Goal: Task Accomplishment & Management: Manage account settings

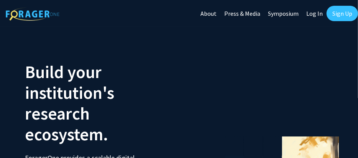
click at [332, 13] on link "Sign Up" at bounding box center [342, 13] width 31 height 15
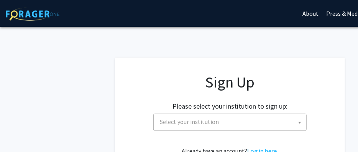
scroll to position [43, 0]
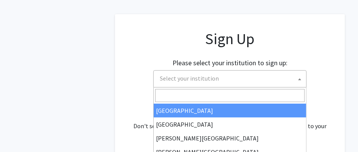
click at [187, 83] on span "Select your institution" at bounding box center [231, 79] width 149 height 16
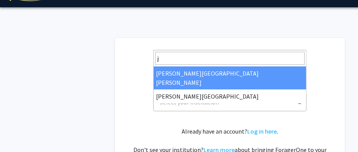
scroll to position [19, 0]
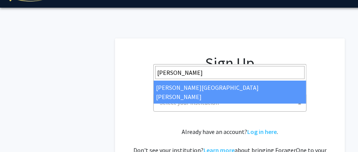
drag, startPoint x: 223, startPoint y: 71, endPoint x: 222, endPoint y: 79, distance: 9.0
click at [222, 79] on span "john" at bounding box center [230, 72] width 153 height 16
type input "john"
select select "1"
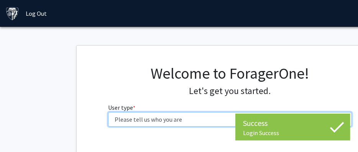
click at [169, 117] on select "Please tell us who you are Undergraduate Student Master's Student Doctoral Cand…" at bounding box center [230, 119] width 244 height 15
select select "2: masters"
click at [108, 112] on select "Please tell us who you are Undergraduate Student Master's Student Doctoral Cand…" at bounding box center [230, 119] width 244 height 15
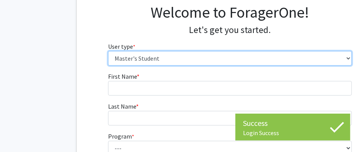
scroll to position [80, 0]
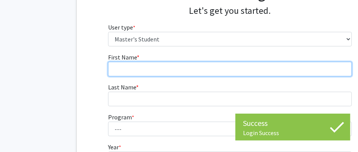
click at [147, 68] on input "First Name * required" at bounding box center [230, 69] width 244 height 15
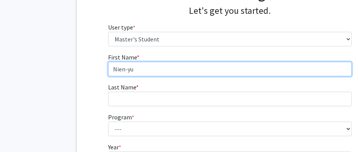
type input "Nien-yu"
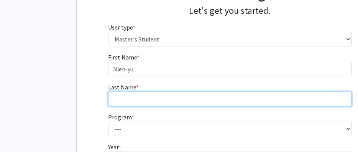
click at [140, 97] on input "Last Name * required" at bounding box center [230, 99] width 244 height 15
type input "[PERSON_NAME]"
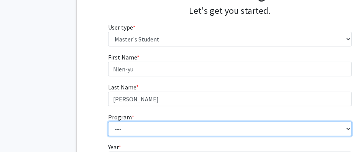
click at [136, 129] on select "--- Anatomy Education Applied and Computational Mathematics Applied Biomedical …" at bounding box center [230, 129] width 244 height 15
select select "26: 18"
click at [108, 122] on select "--- Anatomy Education Applied and Computational Mathematics Applied Biomedical …" at bounding box center [230, 129] width 244 height 15
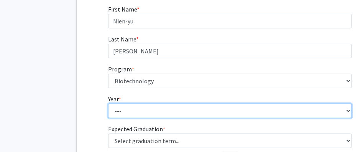
click at [147, 107] on select "--- First Year Second Year" at bounding box center [230, 110] width 244 height 15
select select "1: first_year"
click at [108, 103] on select "--- First Year Second Year" at bounding box center [230, 110] width 244 height 15
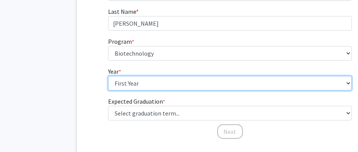
scroll to position [161, 0]
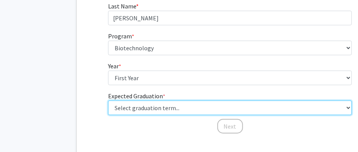
click at [142, 100] on select "Select graduation term... Spring 2025 Summer 2025 Fall 2025 Winter 2025 Spring …" at bounding box center [230, 107] width 244 height 15
click at [142, 102] on select "Select graduation term... Spring 2025 Summer 2025 Fall 2025 Winter 2025 Spring …" at bounding box center [230, 107] width 244 height 15
click at [145, 105] on select "Select graduation term... Spring 2025 Summer 2025 Fall 2025 Winter 2025 Spring …" at bounding box center [230, 107] width 244 height 15
select select "11: fall_2027"
click at [108, 100] on select "Select graduation term... Spring 2025 Summer 2025 Fall 2025 Winter 2025 Spring …" at bounding box center [230, 107] width 244 height 15
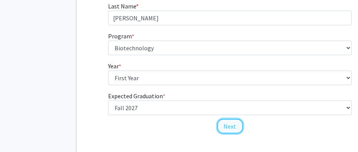
click at [227, 126] on button "Next" at bounding box center [230, 126] width 26 height 15
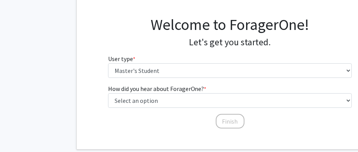
scroll to position [48, 0]
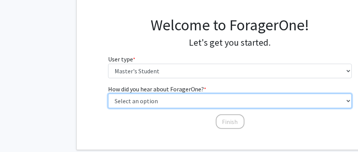
click at [190, 95] on select "Select an option Peer/student recommendation Faculty/staff recommendation Unive…" at bounding box center [230, 101] width 244 height 15
select select "1: peer_recommendation"
click at [108, 94] on select "Select an option Peer/student recommendation Faculty/staff recommendation Unive…" at bounding box center [230, 101] width 244 height 15
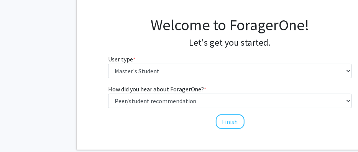
click at [214, 117] on div "Finish" at bounding box center [230, 118] width 244 height 8
click at [230, 126] on button "Finish" at bounding box center [230, 121] width 29 height 15
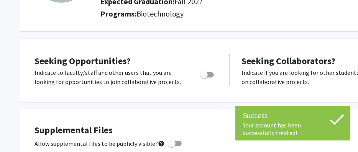
scroll to position [106, 0]
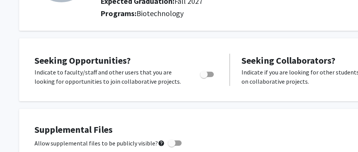
click at [209, 76] on span "Toggle" at bounding box center [207, 74] width 14 height 5
click at [204, 77] on input "Are you actively seeking opportunities?" at bounding box center [204, 77] width 0 height 0
checkbox input "true"
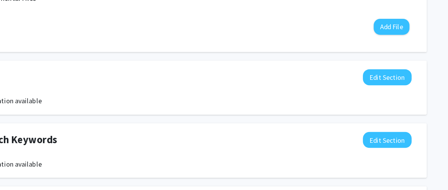
scroll to position [290, 12]
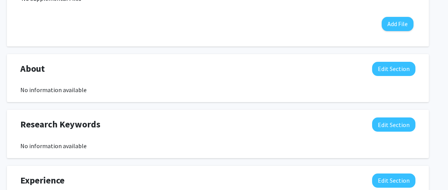
drag, startPoint x: 355, startPoint y: 2, endPoint x: 315, endPoint y: 154, distance: 157.9
click at [315, 151] on div "Research Keywords Edit Section No information available You may write a maximum…" at bounding box center [218, 134] width 422 height 48
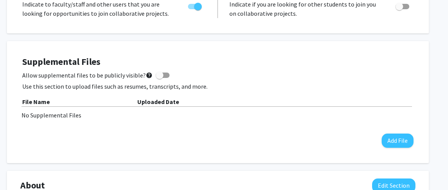
scroll to position [225, 12]
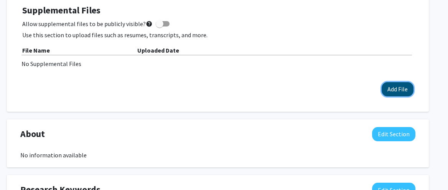
click at [358, 91] on button "Add File" at bounding box center [397, 89] width 32 height 14
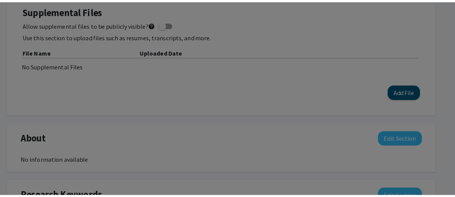
scroll to position [225, 5]
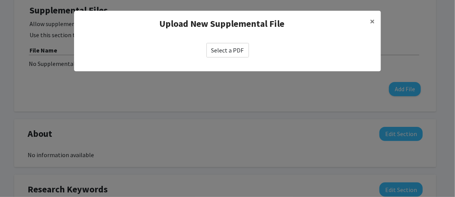
click at [232, 52] on label "Select a PDF" at bounding box center [227, 50] width 43 height 15
click at [0, 0] on input "Select a PDF" at bounding box center [0, 0] width 0 height 0
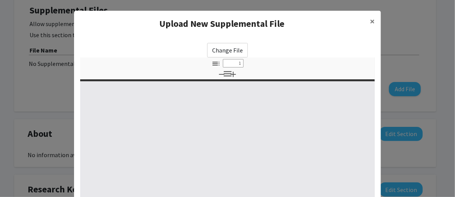
select select "custom"
type input "0"
select select "custom"
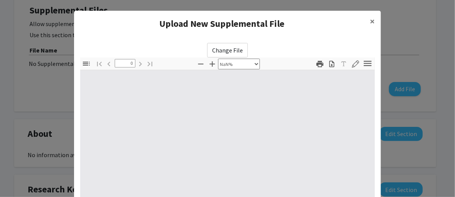
type input "1"
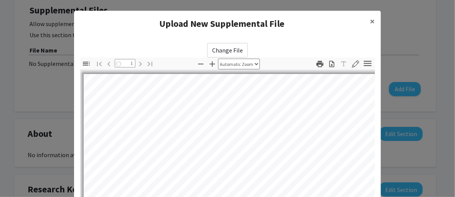
scroll to position [28, 0]
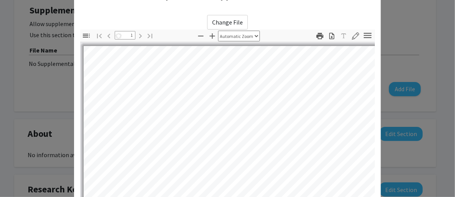
select select "auto"
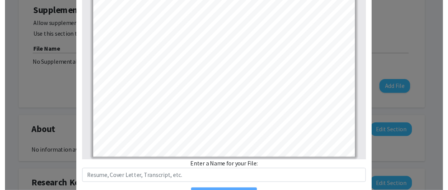
scroll to position [166, 0]
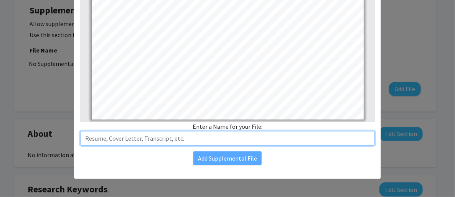
click at [212, 138] on input "text" at bounding box center [227, 138] width 294 height 15
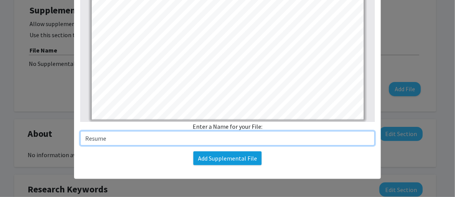
type input "Resume"
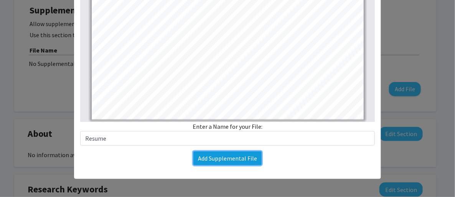
click at [217, 151] on button "Add Supplemental File" at bounding box center [227, 158] width 68 height 14
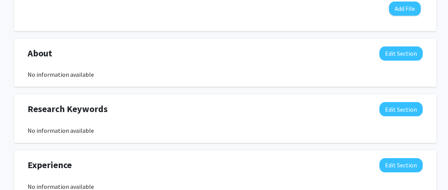
scroll to position [322, 5]
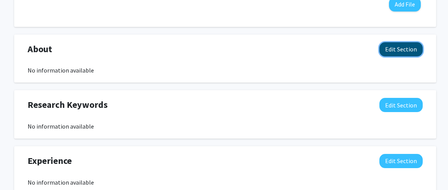
click at [358, 52] on button "Edit Section" at bounding box center [400, 49] width 43 height 14
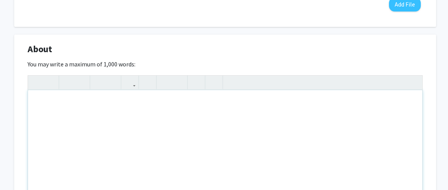
scroll to position [348, 5]
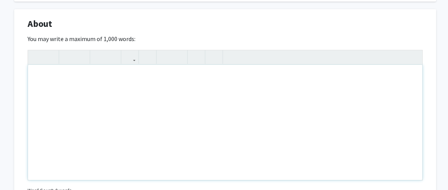
click at [165, 107] on div "Note to users with screen readers: Please deactivate our accessibility plugin f…" at bounding box center [225, 122] width 394 height 115
paste div "To enrich screen reader interactions, please activate Accessibility in Grammarl…"
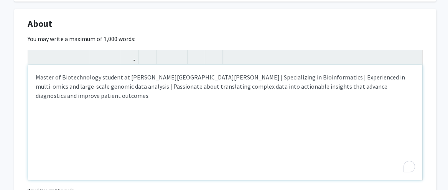
type textarea "<p>Master of Biotechnology student at [PERSON_NAME][GEOGRAPHIC_DATA][PERSON_NAM…"
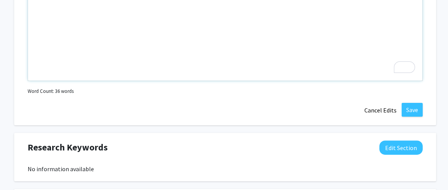
scroll to position [446, 5]
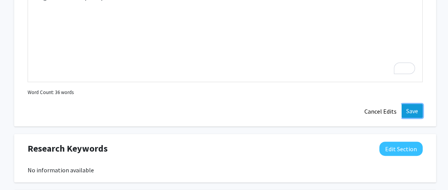
click at [358, 107] on button "Save" at bounding box center [411, 111] width 21 height 14
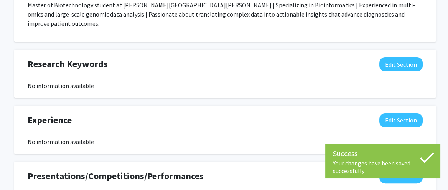
scroll to position [387, 5]
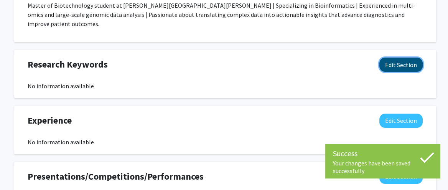
click at [358, 57] on button "Edit Section" at bounding box center [400, 64] width 43 height 14
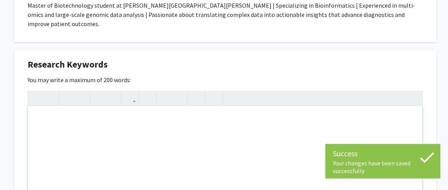
click at [207, 107] on div "Note to users with screen readers: Please deactivate our accessibility plugin f…" at bounding box center [225, 163] width 394 height 115
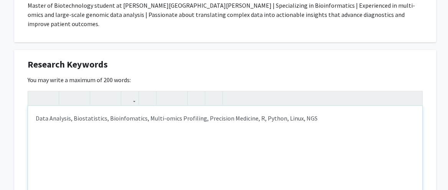
type textarea "Data Analysis, Biostatistics, Bioinfomatics, Multi-omics Profiling, Precision M…"
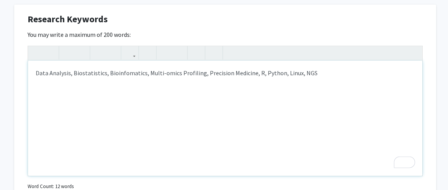
scroll to position [481, 5]
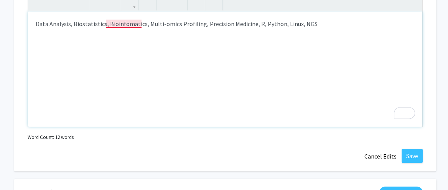
click at [113, 15] on div "Data Analysis, Biostatistics, Bioinfomatics, Multi-omics Profiling, Precision M…" at bounding box center [225, 68] width 394 height 115
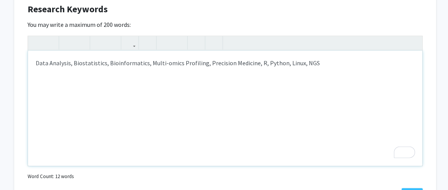
scroll to position [443, 5]
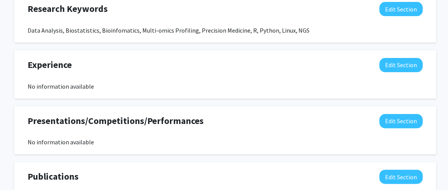
scroll to position [408, 5]
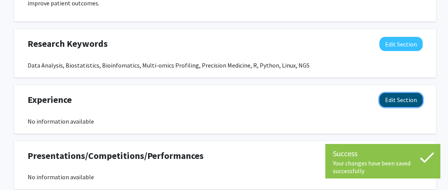
click at [358, 93] on button "Edit Section" at bounding box center [400, 100] width 43 height 14
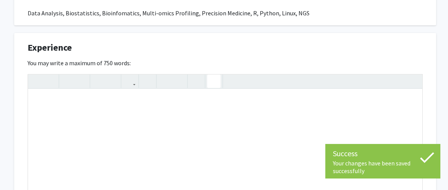
scroll to position [471, 5]
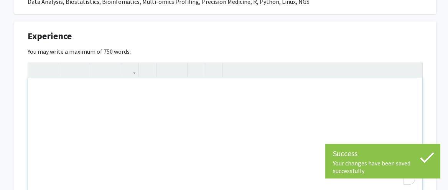
click at [166, 95] on div "To enrich screen reader interactions, please activate Accessibility in Grammarl…" at bounding box center [225, 134] width 394 height 115
click at [151, 35] on div "Experience Edit Section" at bounding box center [225, 38] width 406 height 18
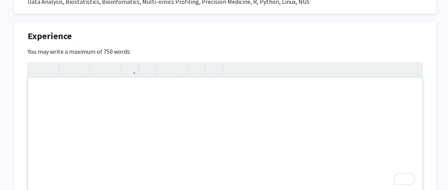
click at [194, 108] on div "To enrich screen reader interactions, please activate Accessibility in Grammarl…" at bounding box center [225, 134] width 394 height 115
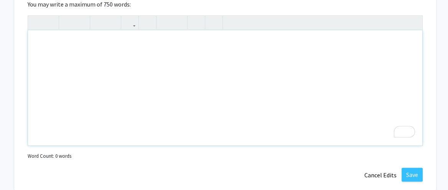
scroll to position [468, 5]
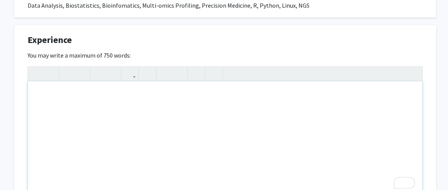
click at [76, 85] on div "To enrich screen reader interactions, please activate Accessibility in Grammarl…" at bounding box center [225, 138] width 394 height 115
paste div "To enrich screen reader interactions, please activate Accessibility in Grammarl…"
type textarea "<p>Analyzed 15,000+ metabolomic data points for a 12-country EU project, applyi…"
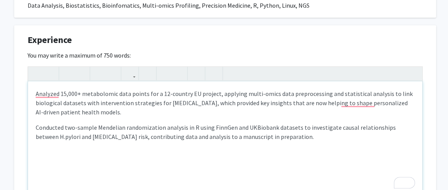
click at [34, 85] on div "Analyzed 15,000+ metabolomic data points for a 12-country EU project, applying …" at bounding box center [225, 138] width 394 height 115
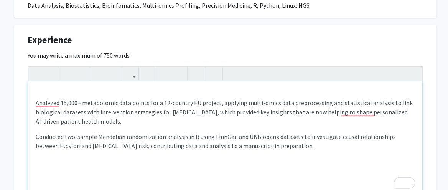
click at [36, 82] on div "Analyzed 15,000+ metabolomic data points for a 12-country EU project, applying …" at bounding box center [225, 138] width 394 height 115
drag, startPoint x: 34, startPoint y: 83, endPoint x: 179, endPoint y: 84, distance: 144.1
click at [179, 84] on div "Research Assisant at The [GEOGRAPHIC_DATA] Analyzed 15,000+ metabolomic data po…" at bounding box center [225, 138] width 394 height 115
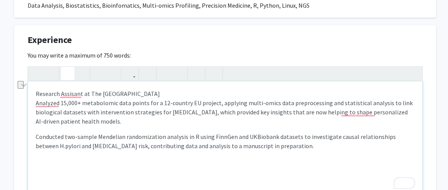
click at [66, 67] on icon "button" at bounding box center [67, 73] width 7 height 13
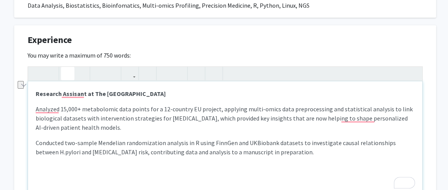
click at [177, 89] on p "Research Assisant at The [GEOGRAPHIC_DATA]" at bounding box center [225, 93] width 379 height 9
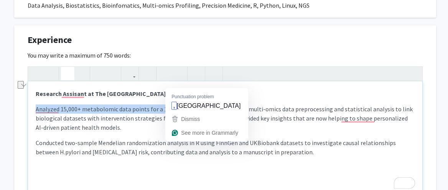
drag, startPoint x: 173, startPoint y: 82, endPoint x: 228, endPoint y: 89, distance: 56.0
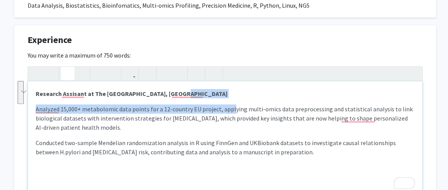
click at [218, 89] on p "Research Assisant at The [GEOGRAPHIC_DATA], [GEOGRAPHIC_DATA]" at bounding box center [225, 93] width 379 height 9
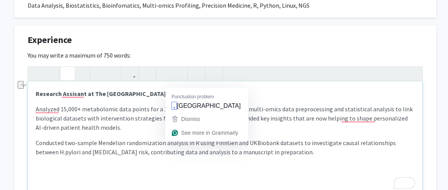
drag, startPoint x: 218, startPoint y: 82, endPoint x: 171, endPoint y: 84, distance: 47.2
click at [171, 89] on p "Research Assisant at The [GEOGRAPHIC_DATA], [GEOGRAPHIC_DATA]" at bounding box center [225, 93] width 379 height 9
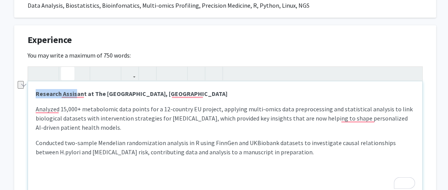
click at [69, 67] on icon "button" at bounding box center [67, 73] width 7 height 13
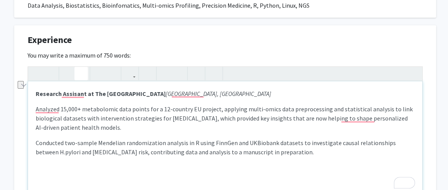
click at [83, 67] on icon "button" at bounding box center [81, 73] width 7 height 13
click at [227, 89] on p "Research Assisant at The [GEOGRAPHIC_DATA], [GEOGRAPHIC_DATA]" at bounding box center [225, 93] width 379 height 9
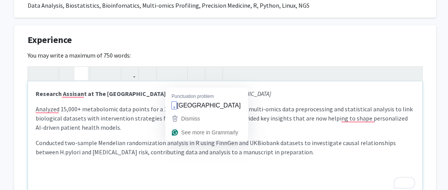
click at [171, 90] on em "[GEOGRAPHIC_DATA], [GEOGRAPHIC_DATA]" at bounding box center [218, 94] width 105 height 8
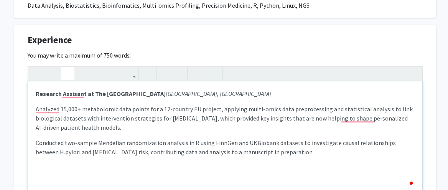
click at [221, 89] on p "Research Assisant at The [GEOGRAPHIC_DATA], [GEOGRAPHIC_DATA]" at bounding box center [225, 93] width 379 height 9
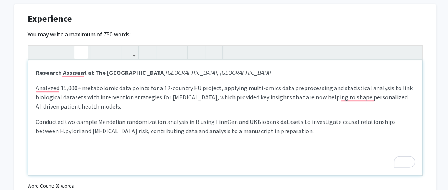
scroll to position [488, 5]
click at [293, 122] on p "Conducted two-sample Mendelian randomization analysis in R using FinnGen and UK…" at bounding box center [225, 126] width 379 height 18
click at [302, 126] on div "Research Assisant at The [GEOGRAPHIC_DATA], [GEOGRAPHIC_DATA] Analyzed 15,000+ …" at bounding box center [225, 118] width 394 height 115
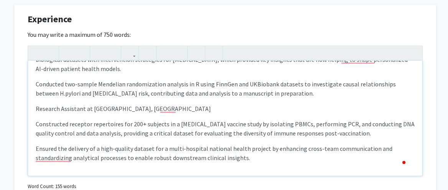
scroll to position [38, 0]
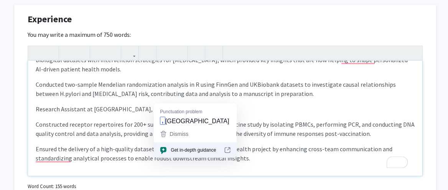
drag, startPoint x: 196, startPoint y: 99, endPoint x: 161, endPoint y: 97, distance: 35.3
click at [161, 104] on p "Research Assistant at [GEOGRAPHIC_DATA], [GEOGRAPHIC_DATA]" at bounding box center [225, 108] width 379 height 9
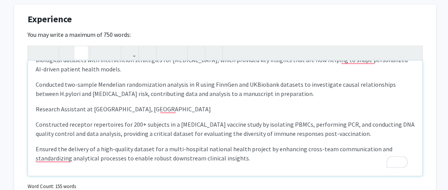
click at [79, 46] on icon "button" at bounding box center [81, 52] width 7 height 13
drag, startPoint x: 154, startPoint y: 97, endPoint x: 33, endPoint y: 95, distance: 121.9
click at [33, 95] on div "Research Assisant at The [GEOGRAPHIC_DATA], [GEOGRAPHIC_DATA] Analyzed 15,000+ …" at bounding box center [225, 118] width 394 height 115
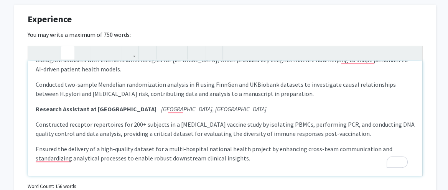
click at [62, 46] on button "button" at bounding box center [67, 52] width 13 height 13
click at [112, 105] on div "Research Assisant at The [GEOGRAPHIC_DATA], [GEOGRAPHIC_DATA] Analyzed 15,000+ …" at bounding box center [225, 118] width 394 height 115
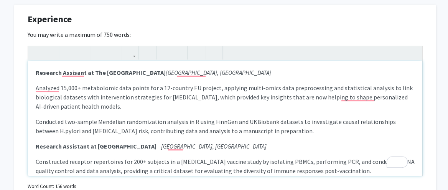
scroll to position [38, 0]
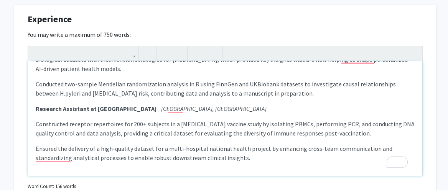
click at [257, 144] on p "Ensured the delivery of a high-quality dataset for a multi-hospital national he…" at bounding box center [225, 153] width 379 height 18
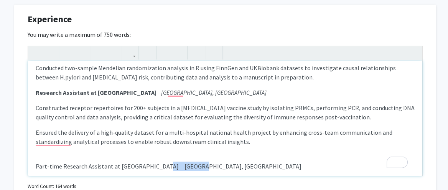
drag, startPoint x: 185, startPoint y: 154, endPoint x: 151, endPoint y: 156, distance: 33.8
click at [151, 151] on p "Part-time Research Assistant at [GEOGRAPHIC_DATA] [GEOGRAPHIC_DATA], [GEOGRAPHI…" at bounding box center [225, 165] width 379 height 9
click at [78, 46] on icon "button" at bounding box center [81, 52] width 7 height 13
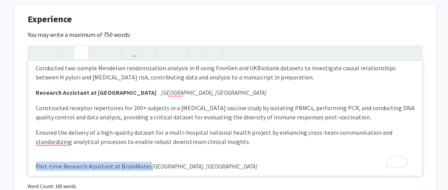
drag, startPoint x: 143, startPoint y: 156, endPoint x: 34, endPoint y: 159, distance: 108.9
click at [34, 151] on div "Research Assisant at The [GEOGRAPHIC_DATA], [GEOGRAPHIC_DATA] Analyzed 15,000+ …" at bounding box center [225, 118] width 394 height 115
click at [64, 46] on icon "button" at bounding box center [67, 52] width 7 height 13
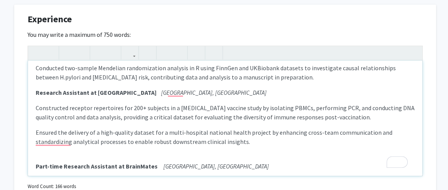
click at [207, 151] on p "Part-time Research Assistant at [GEOGRAPHIC_DATA] [GEOGRAPHIC_DATA], [GEOGRAPHI…" at bounding box center [225, 165] width 379 height 9
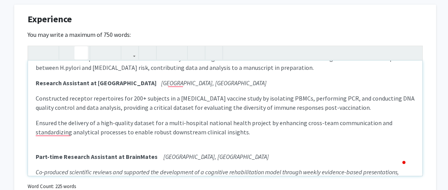
scroll to position [112, 0]
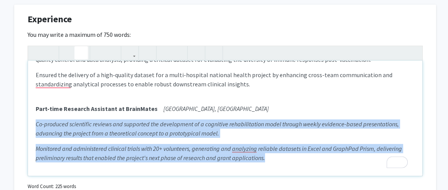
drag, startPoint x: 268, startPoint y: 145, endPoint x: 35, endPoint y: 112, distance: 234.6
click at [35, 112] on div "Research Assisant at The [GEOGRAPHIC_DATA], [GEOGRAPHIC_DATA] Analyzed 15,000+ …" at bounding box center [225, 118] width 394 height 115
click at [83, 46] on icon "button" at bounding box center [81, 52] width 7 height 13
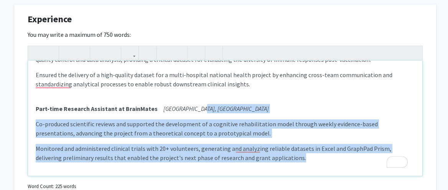
click at [306, 148] on p "Monitored and administered clinical trials with 20+ volunteers, generating and …" at bounding box center [225, 153] width 379 height 18
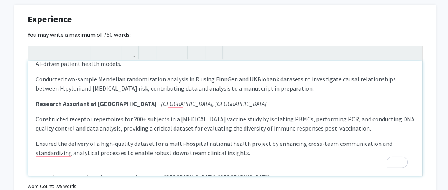
scroll to position [42, 0]
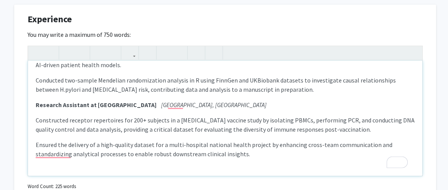
drag, startPoint x: 306, startPoint y: 148, endPoint x: 295, endPoint y: 81, distance: 68.4
click at [295, 81] on p "Conducted two-sample Mendelian randomization analysis in R using FinnGen and UK…" at bounding box center [225, 85] width 379 height 18
click at [314, 81] on p "Conducted two-sample Mendelian randomization analysis in R using FinnGen and UK…" at bounding box center [225, 85] width 379 height 18
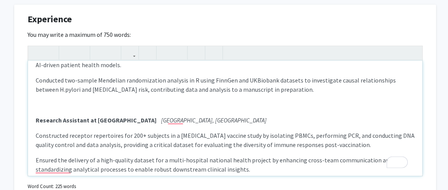
scroll to position [0, 0]
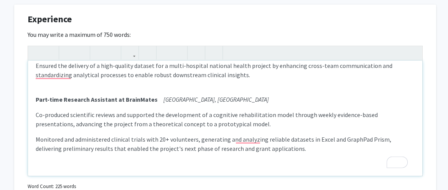
click at [191, 151] on div "Research Assisant at The [GEOGRAPHIC_DATA], [GEOGRAPHIC_DATA] Analyzed 15,000+ …" at bounding box center [225, 118] width 394 height 115
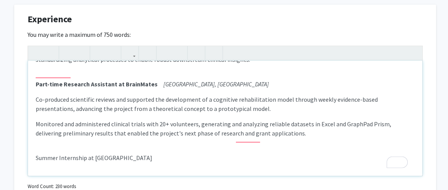
scroll to position [145, 0]
type textarea "<p><strong>Research Assisant at The [GEOGRAPHIC_DATA]; &nbsp; &nbsp;</strong><e…"
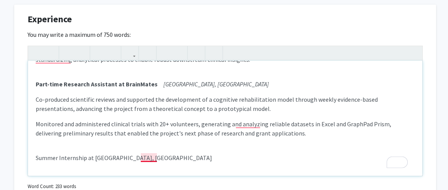
click at [149, 151] on p "Summer Internship at [GEOGRAPHIC_DATA], [GEOGRAPHIC_DATA]" at bounding box center [225, 157] width 379 height 9
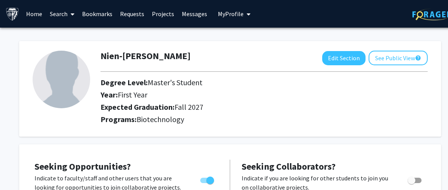
type textarea "<p><strong>Research Assisant at The [GEOGRAPHIC_DATA]; &nbsp; &nbsp;</strong><e…"
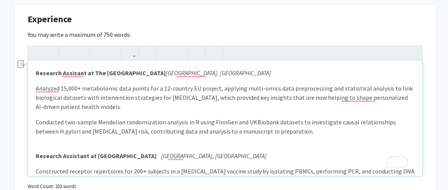
scroll to position [145, 0]
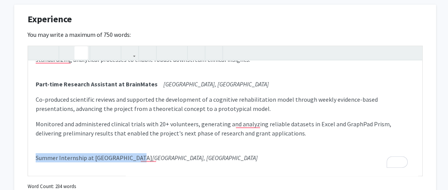
drag, startPoint x: 133, startPoint y: 148, endPoint x: 26, endPoint y: 144, distance: 107.8
click at [26, 144] on div "Experience Edit Section You may write a maximum of 750 words: Research Assisant…" at bounding box center [225, 112] width 422 height 215
click at [63, 46] on button "button" at bounding box center [67, 52] width 13 height 13
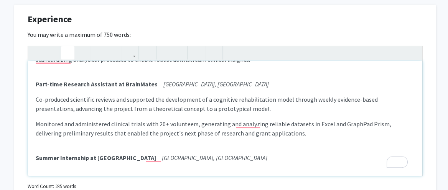
click at [92, 156] on div "Research Assisant at The [GEOGRAPHIC_DATA], [GEOGRAPHIC_DATA] Analyzed 15,000+ …" at bounding box center [225, 118] width 394 height 115
click at [136, 158] on div "Research Assisant at The [GEOGRAPHIC_DATA], [GEOGRAPHIC_DATA] Analyzed 15,000+ …" at bounding box center [225, 118] width 394 height 115
click at [191, 153] on p "Summer Internship at [GEOGRAPHIC_DATA], [GEOGRAPHIC_DATA]" at bounding box center [225, 157] width 379 height 9
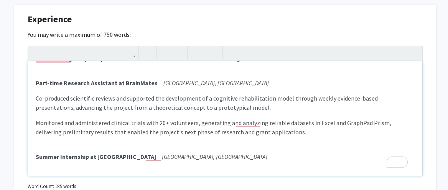
click at [118, 154] on div "Research Assisant at The [GEOGRAPHIC_DATA], [GEOGRAPHIC_DATA] Analyzed 15,000+ …" at bounding box center [225, 118] width 394 height 115
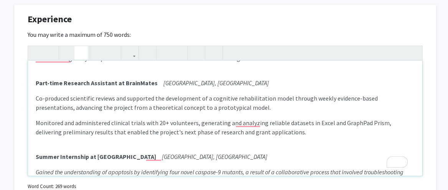
scroll to position [170, 0]
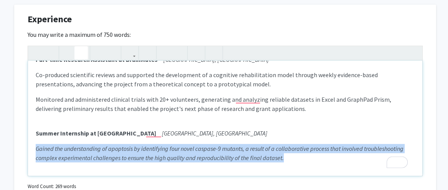
drag, startPoint x: 291, startPoint y: 147, endPoint x: 13, endPoint y: 134, distance: 277.5
click at [78, 46] on icon "button" at bounding box center [81, 52] width 7 height 13
type textarea "<p><strong>Research Assisant at The [GEOGRAPHIC_DATA]; &nbsp; &nbsp;</strong><e…"
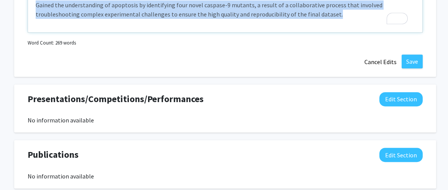
scroll to position [631, 5]
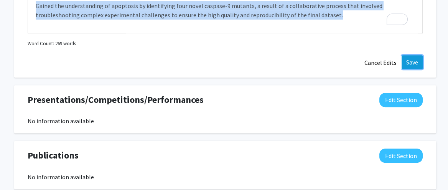
click at [414, 55] on button "Save" at bounding box center [411, 62] width 21 height 14
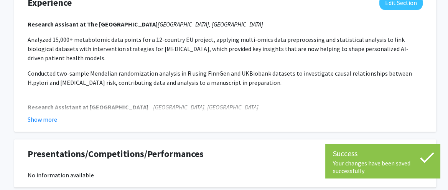
scroll to position [507, 5]
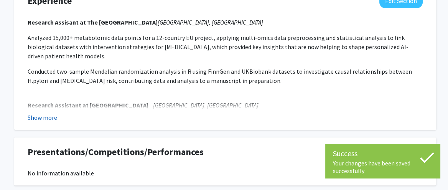
click at [41, 113] on button "Show more" at bounding box center [43, 117] width 30 height 9
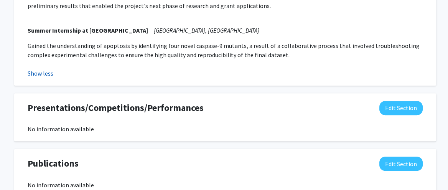
scroll to position [730, 5]
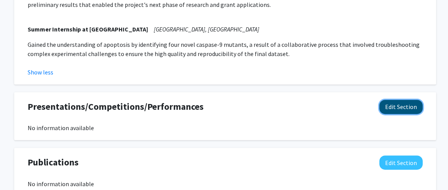
click at [415, 100] on button "Edit Section" at bounding box center [400, 107] width 43 height 14
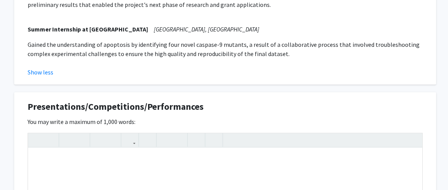
scroll to position [763, 5]
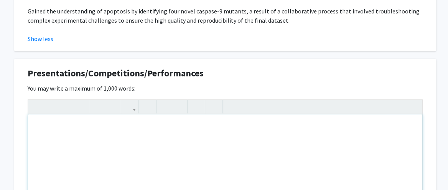
click at [75, 128] on div "Note to users with screen readers: Please deactivate our accessibility plugin f…" at bounding box center [225, 171] width 394 height 115
paste div "To enrich screen reader interactions, please activate Accessibility in Grammarl…"
type textarea "<p>Participated in an environmental sustainability project focused on identifyi…"
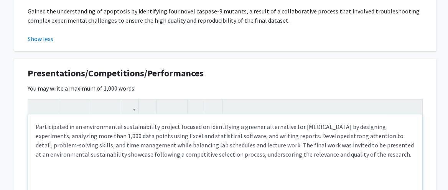
click at [34, 116] on div "Participated in an environmental sustainability project focused on identifying …" at bounding box center [225, 171] width 394 height 115
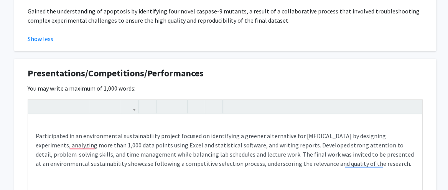
click at [44, 103] on div at bounding box center [225, 107] width 394 height 14
click at [40, 114] on div "Participated in an environmental sustainability project focused on identifying …" at bounding box center [225, 171] width 394 height 115
click at [41, 117] on div "FInal Year Project Participated in an environmental sustainability project focu…" at bounding box center [225, 171] width 394 height 115
click at [87, 114] on div "Final Year Project Participated in an environmental sustainability project focu…" at bounding box center [225, 171] width 394 height 115
click at [119, 117] on div "Final Year Project [GEOGRAPHIC_DATA], [GEOGRAPHIC_DATA] Participated in an envi…" at bounding box center [225, 171] width 394 height 115
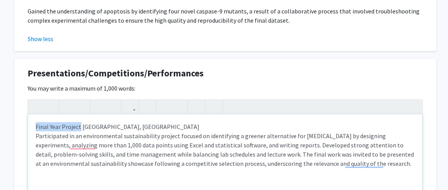
drag, startPoint x: 79, startPoint y: 115, endPoint x: 22, endPoint y: 117, distance: 56.8
click at [22, 117] on div "Presentations/Competitions/Performances Edit Section You may write a maximum of…" at bounding box center [225, 166] width 422 height 215
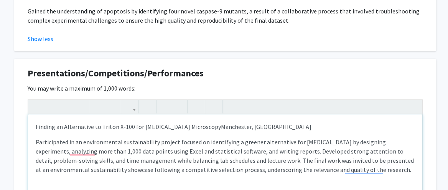
scroll to position [770, 5]
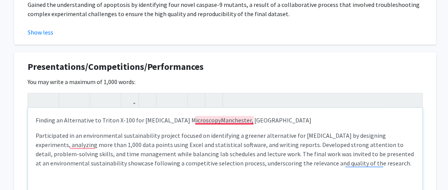
click at [223, 115] on p "Finding an Alternative to Triton X-100 for Immunofluorescence MicroscopyManches…" at bounding box center [225, 119] width 379 height 9
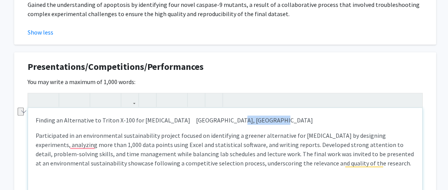
drag, startPoint x: 272, startPoint y: 110, endPoint x: 231, endPoint y: 112, distance: 41.1
click at [231, 115] on p "Finding an Alternative to Triton X-100 for Immunofluorescence Microscopy Manche…" at bounding box center [225, 119] width 379 height 9
click at [78, 94] on icon "button" at bounding box center [81, 100] width 7 height 13
drag, startPoint x: 34, startPoint y: 109, endPoint x: 225, endPoint y: 108, distance: 190.9
click at [225, 108] on div "Finding an Alternative to Triton X-100 for Immunofluorescence Microscopy Manche…" at bounding box center [225, 165] width 394 height 115
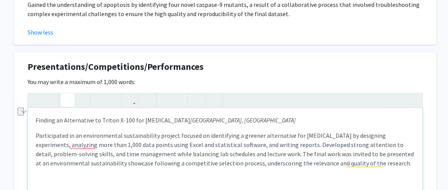
type textarea "<p><strong>Finding an Alternative to Triton X-100 for Immunofluorescence Micros…"
click at [69, 94] on icon "button" at bounding box center [67, 100] width 7 height 13
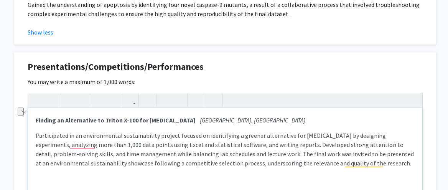
click at [205, 141] on p "Participated in an environmental sustainability project focused on identifying …" at bounding box center [225, 149] width 379 height 37
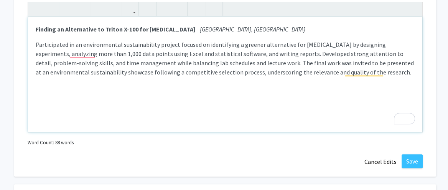
scroll to position [860, 5]
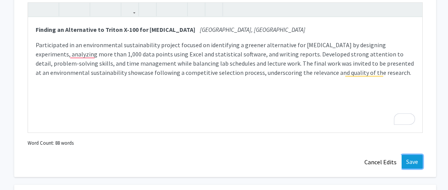
click at [416, 154] on button "Save" at bounding box center [411, 161] width 21 height 14
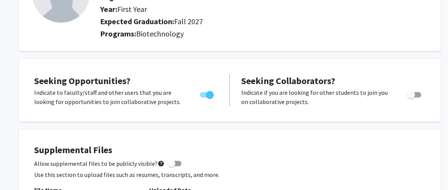
scroll to position [26, 0]
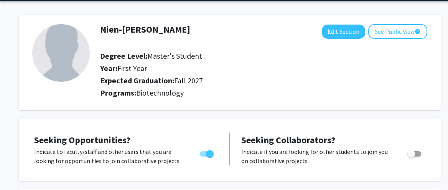
click at [59, 55] on img at bounding box center [60, 52] width 57 height 57
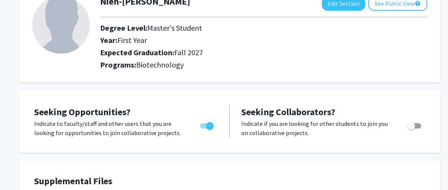
scroll to position [0, 0]
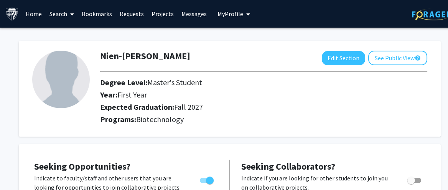
click at [232, 10] on span "My Profile" at bounding box center [230, 14] width 26 height 8
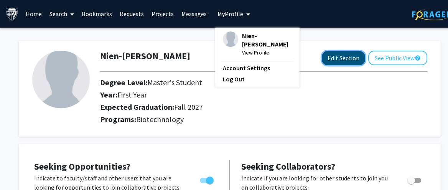
click at [324, 55] on button "Edit Section" at bounding box center [343, 58] width 43 height 14
select select "first_year"
select select "39: fall_2027"
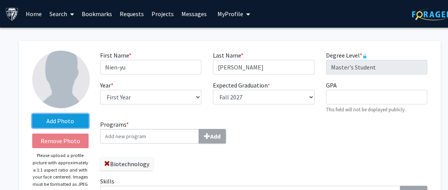
click at [62, 125] on label "Add Photo" at bounding box center [60, 121] width 56 height 14
click at [0, 0] on input "Add Photo" at bounding box center [0, 0] width 0 height 0
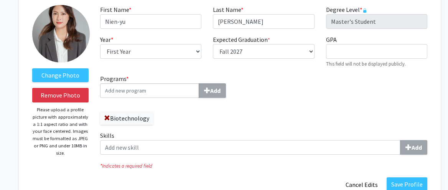
scroll to position [45, 0]
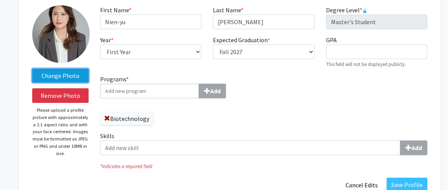
click at [63, 75] on label "Change Photo" at bounding box center [60, 76] width 56 height 14
click at [0, 0] on input "Change Photo" at bounding box center [0, 0] width 0 height 0
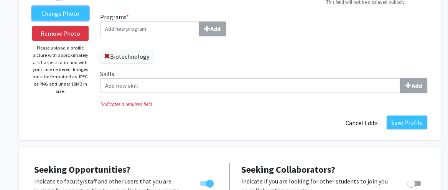
scroll to position [108, 0]
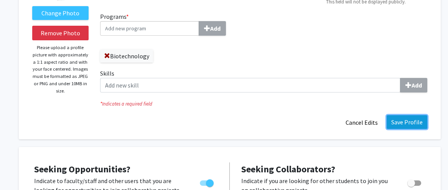
click at [409, 119] on button "Save Profile" at bounding box center [406, 122] width 41 height 14
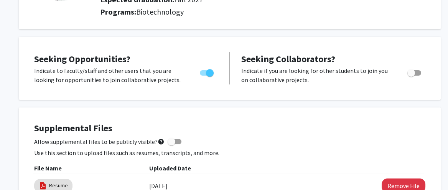
scroll to position [0, 0]
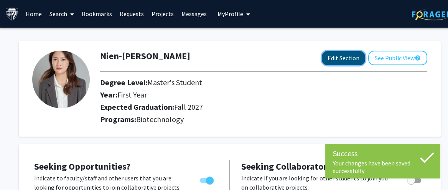
click at [342, 59] on button "Edit Section" at bounding box center [343, 58] width 43 height 14
select select "first_year"
select select "39: fall_2027"
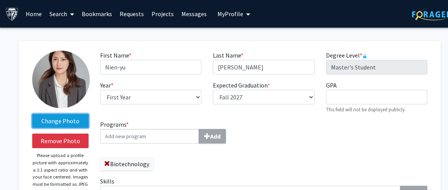
click at [77, 120] on label "Change Photo" at bounding box center [60, 121] width 56 height 14
click at [0, 0] on input "Change Photo" at bounding box center [0, 0] width 0 height 0
click at [294, 115] on div "First Name * required Nien-yu Last Name * required Yang Degree Level * required…" at bounding box center [263, 85] width 338 height 69
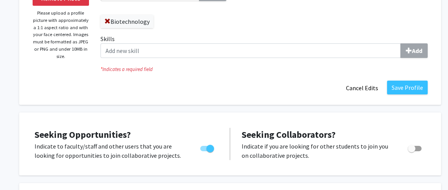
scroll to position [141, 0]
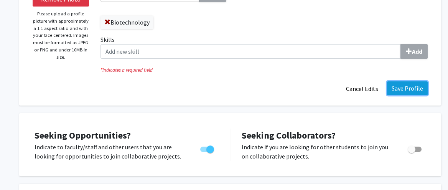
click at [411, 88] on button "Save Profile" at bounding box center [407, 88] width 41 height 14
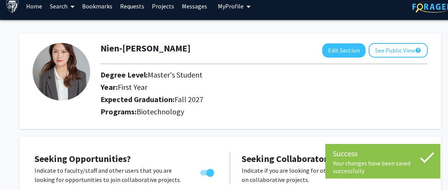
scroll to position [0, 0]
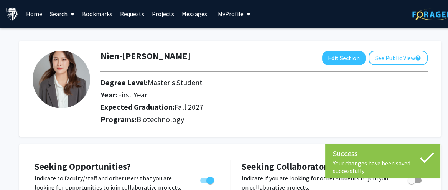
click at [217, 22] on button "My Profile" at bounding box center [233, 14] width 37 height 28
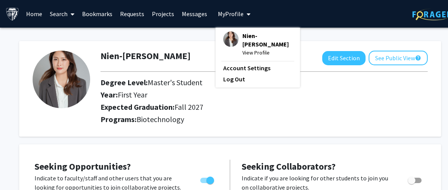
click at [60, 14] on link "Search" at bounding box center [62, 13] width 32 height 27
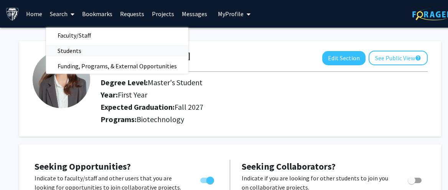
click at [77, 50] on span "Students" at bounding box center [69, 50] width 47 height 15
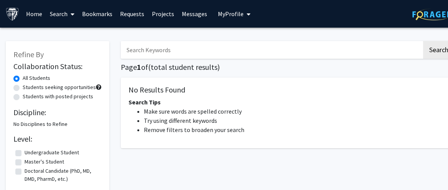
click at [65, 15] on link "Search" at bounding box center [62, 13] width 32 height 27
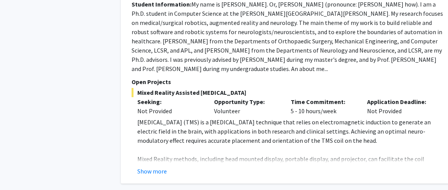
scroll to position [419, 0]
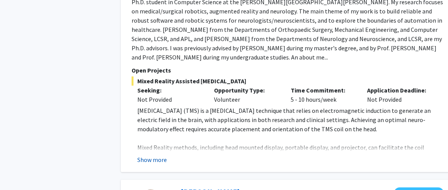
click at [148, 155] on button "Show more" at bounding box center [152, 159] width 30 height 9
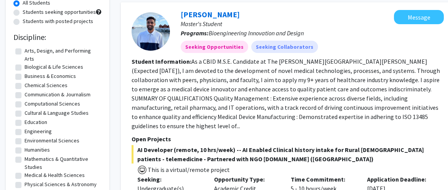
scroll to position [78, 0]
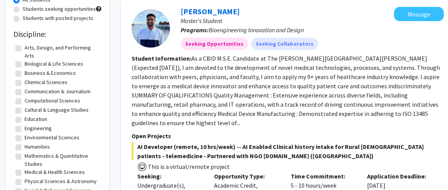
click at [25, 65] on label "Biological & Life Sciences" at bounding box center [54, 64] width 59 height 8
click at [25, 65] on input "Biological & Life Sciences" at bounding box center [27, 62] width 5 height 5
checkbox input "true"
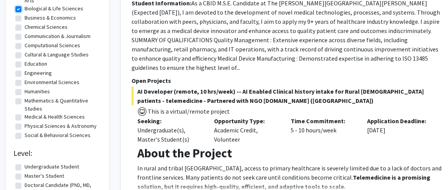
scroll to position [133, 0]
click at [25, 118] on label "Medical & Health Sciences" at bounding box center [55, 117] width 60 height 8
click at [25, 118] on input "Medical & Health Sciences" at bounding box center [27, 115] width 5 height 5
checkbox input "true"
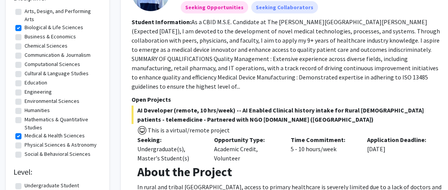
scroll to position [115, 0]
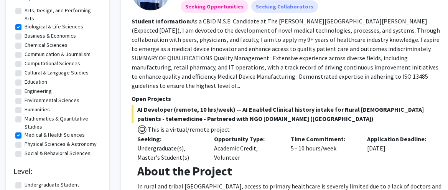
click at [25, 66] on label "Computational Sciences" at bounding box center [53, 63] width 56 height 8
click at [25, 64] on input "Computational Sciences" at bounding box center [27, 61] width 5 height 5
checkbox input "true"
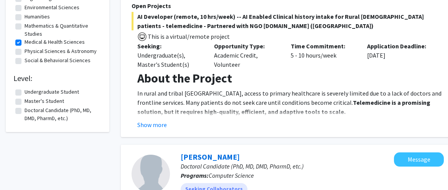
scroll to position [209, 0]
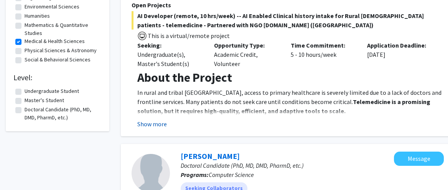
click at [150, 119] on button "Show more" at bounding box center [152, 123] width 30 height 9
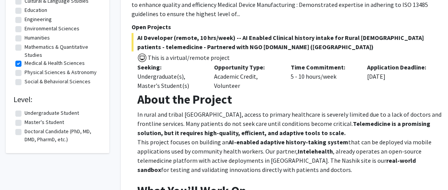
scroll to position [187, 0]
click at [25, 122] on label "Master's Student" at bounding box center [44, 122] width 39 height 8
click at [25, 122] on input "Master's Student" at bounding box center [27, 120] width 5 height 5
checkbox input "true"
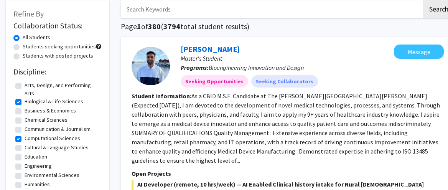
scroll to position [0, 12]
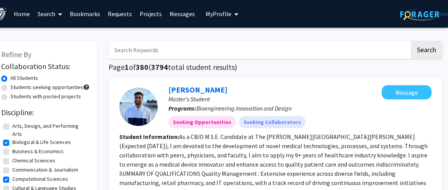
click at [25, 18] on link "Home" at bounding box center [22, 13] width 24 height 27
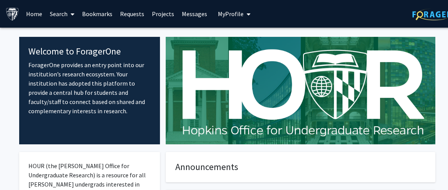
click at [52, 21] on link "Search" at bounding box center [62, 13] width 32 height 27
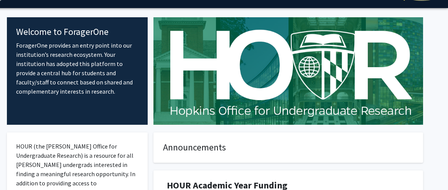
scroll to position [0, 12]
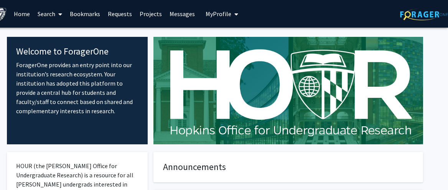
click at [220, 13] on span "My Profile" at bounding box center [218, 14] width 26 height 8
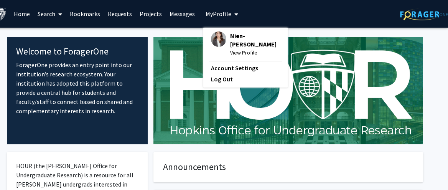
click at [91, 10] on link "Bookmarks" at bounding box center [85, 13] width 38 height 27
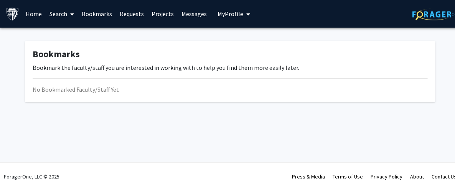
click at [65, 14] on link "Search" at bounding box center [62, 13] width 32 height 27
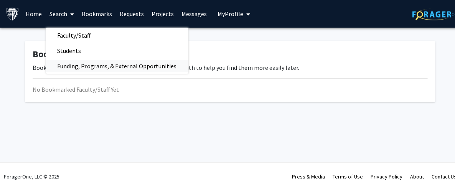
click at [89, 65] on span "Funding, Programs, & External Opportunities" at bounding box center [117, 65] width 142 height 15
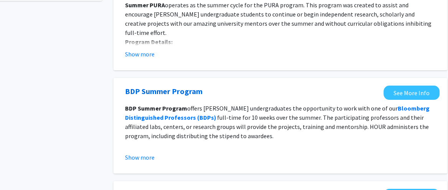
scroll to position [0, 7]
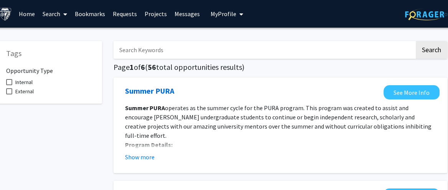
click at [52, 13] on link "Search" at bounding box center [55, 13] width 32 height 27
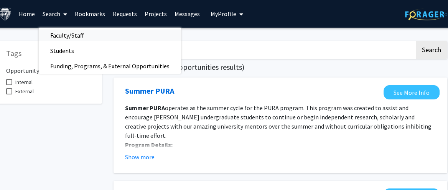
click at [69, 34] on span "Faculty/Staff" at bounding box center [67, 35] width 56 height 15
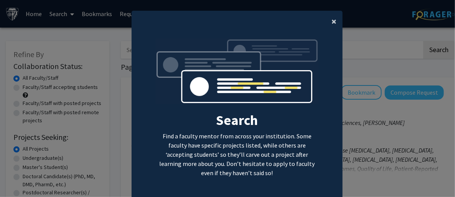
click at [331, 23] on span "×" at bounding box center [333, 21] width 5 height 12
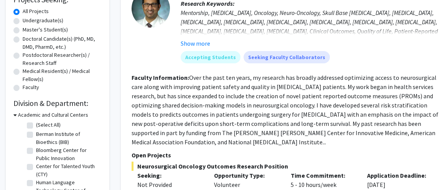
scroll to position [143, 0]
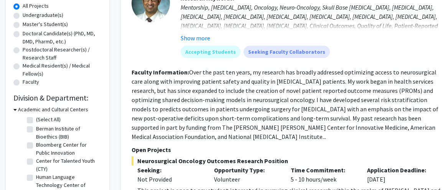
click at [23, 24] on label "Master's Student(s)" at bounding box center [45, 24] width 45 height 8
click at [23, 24] on input "Master's Student(s)" at bounding box center [25, 22] width 5 height 5
radio input "true"
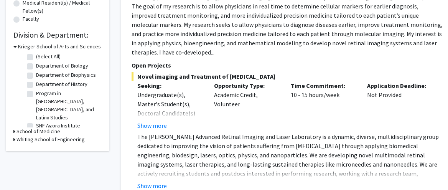
scroll to position [208, 0]
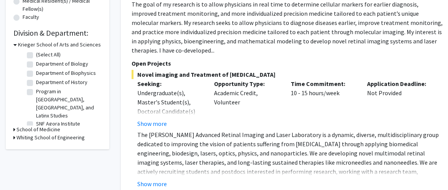
click at [36, 65] on label "Department of Biology" at bounding box center [62, 64] width 52 height 8
click at [36, 65] on input "Department of Biology" at bounding box center [38, 62] width 5 height 5
checkbox input "true"
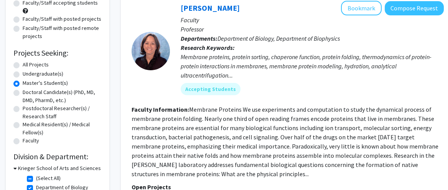
scroll to position [123, 0]
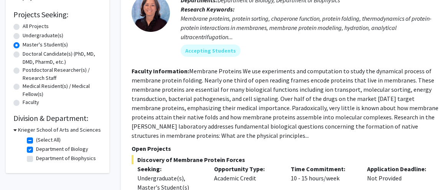
click at [23, 86] on label "Medical Resident(s) / Medical Fellow(s)" at bounding box center [62, 90] width 79 height 16
click at [23, 86] on input "Medical Resident(s) / Medical Fellow(s)" at bounding box center [25, 84] width 5 height 5
radio input "true"
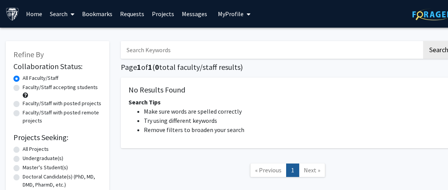
scroll to position [114, 0]
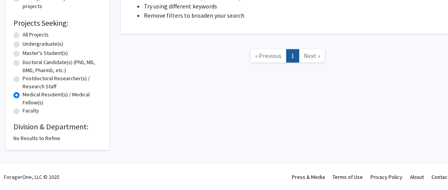
click at [23, 54] on label "Master's Student(s)" at bounding box center [45, 53] width 45 height 8
click at [23, 54] on input "Master's Student(s)" at bounding box center [25, 51] width 5 height 5
radio input "true"
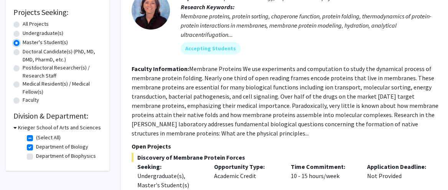
scroll to position [150, 0]
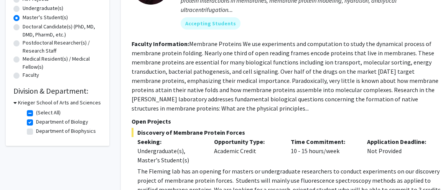
click at [36, 113] on label "(Select All)" at bounding box center [48, 112] width 25 height 8
click at [36, 113] on input "(Select All)" at bounding box center [38, 110] width 5 height 5
checkbox input "false"
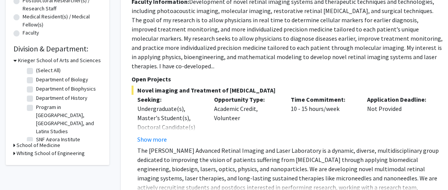
scroll to position [193, 0]
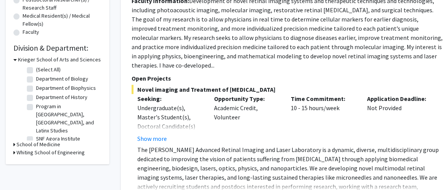
click at [21, 142] on h3 "School of Medicine" at bounding box center [38, 144] width 44 height 8
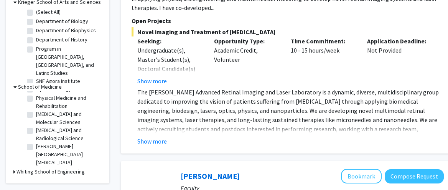
scroll to position [0, 0]
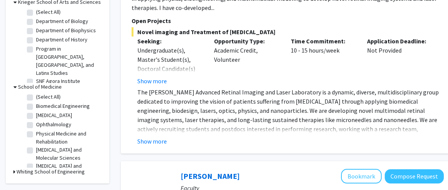
click at [36, 93] on label "(Select All)" at bounding box center [48, 97] width 25 height 8
click at [36, 93] on input "(Select All)" at bounding box center [38, 95] width 5 height 5
checkbox input "true"
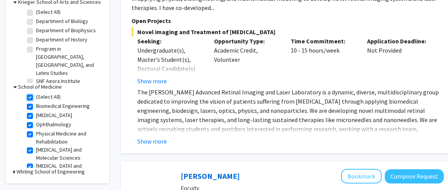
checkbox input "true"
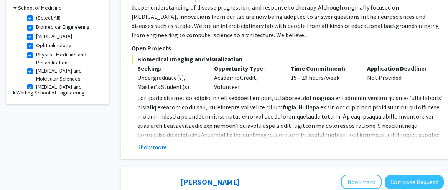
scroll to position [252, 0]
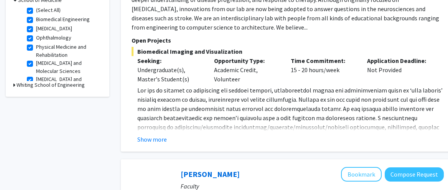
drag, startPoint x: 182, startPoint y: 82, endPoint x: 158, endPoint y: 134, distance: 57.5
click at [158, 134] on fg-read-more "www.pathaklab.org ) to Dr. Arvind Pathak at apathak2@jhmi.edu . Show more" at bounding box center [287, 114] width 312 height 58
click at [159, 139] on button "Show more" at bounding box center [152, 139] width 30 height 9
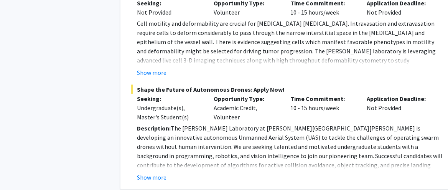
scroll to position [2300, 0]
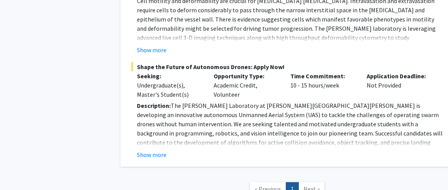
click at [311, 185] on span "Next »" at bounding box center [311, 189] width 16 height 8
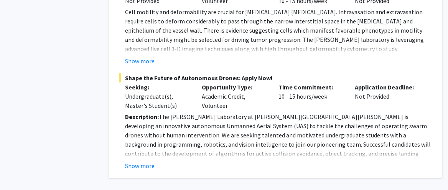
scroll to position [2290, 12]
click at [139, 161] on button "Show more" at bounding box center [140, 165] width 30 height 9
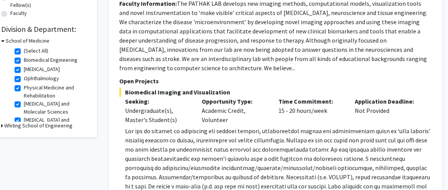
scroll to position [212, 12]
click at [5, 39] on div "School of Medicine" at bounding box center [45, 40] width 88 height 8
click at [24, 52] on label "(Select All)" at bounding box center [36, 50] width 25 height 8
click at [24, 51] on input "(Select All)" at bounding box center [26, 48] width 5 height 5
checkbox input "false"
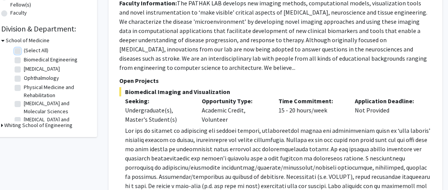
checkbox input "false"
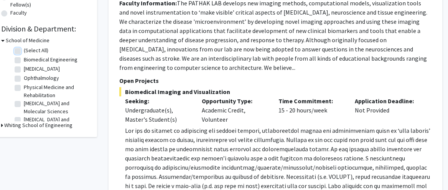
checkbox input "false"
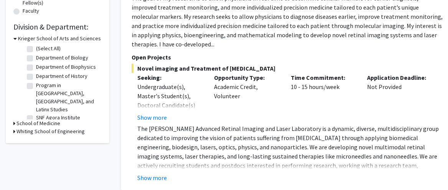
scroll to position [212, 0]
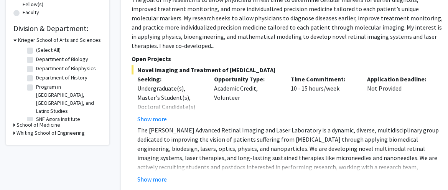
click at [36, 50] on label "(Select All)" at bounding box center [48, 50] width 25 height 8
click at [36, 50] on input "(Select All)" at bounding box center [38, 48] width 5 height 5
checkbox input "true"
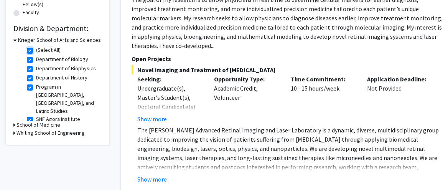
checkbox input "true"
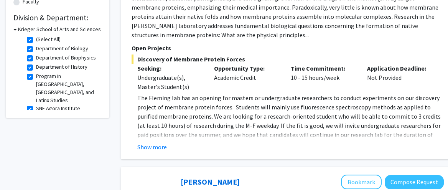
scroll to position [227, 0]
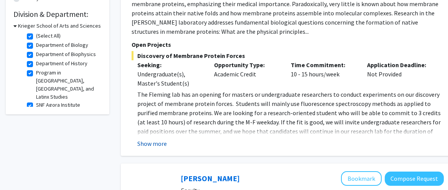
click at [149, 140] on button "Show more" at bounding box center [152, 143] width 30 height 9
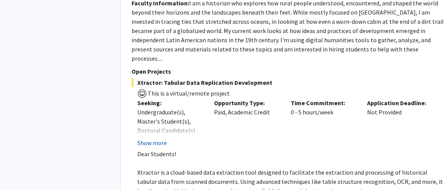
scroll to position [879, 0]
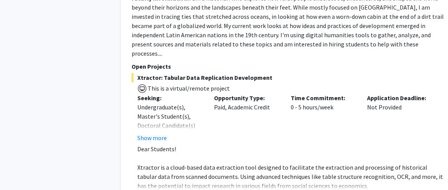
click at [151, 154] on fg-read-more "Dear Students! Xtractor is a cloud-based data extraction tool designed to facil…" at bounding box center [287, 173] width 312 height 58
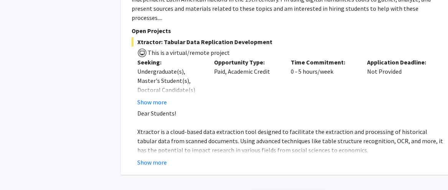
scroll to position [917, 0]
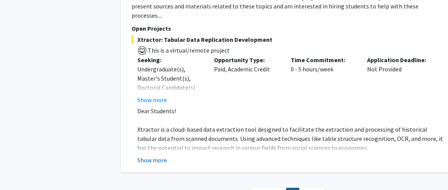
click at [148, 155] on button "Show more" at bounding box center [152, 159] width 30 height 9
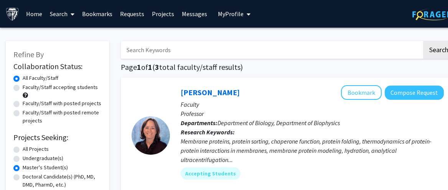
scroll to position [1, 0]
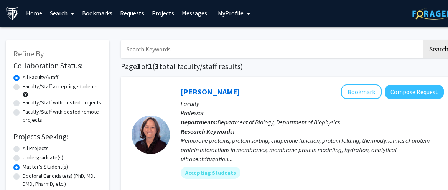
click at [428, 13] on img at bounding box center [436, 14] width 48 height 12
radio input "true"
checkbox input "false"
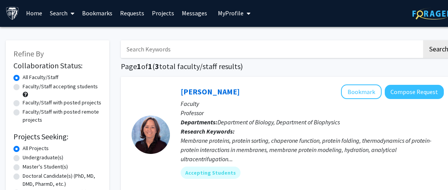
checkbox input "false"
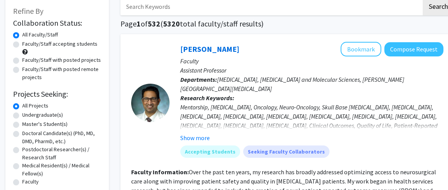
scroll to position [43, 0]
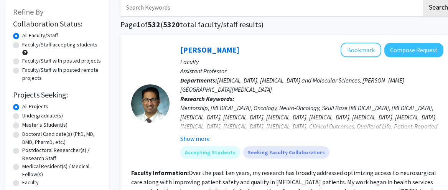
click at [22, 47] on label "Faculty/Staff accepting students" at bounding box center [59, 45] width 75 height 8
click at [22, 46] on input "Faculty/Staff accepting students" at bounding box center [24, 43] width 5 height 5
radio input "true"
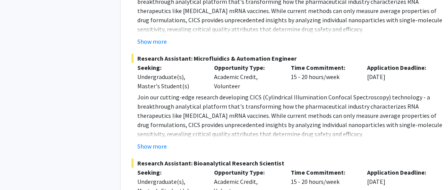
scroll to position [3732, 0]
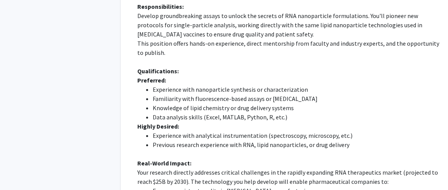
scroll to position [4041, 0]
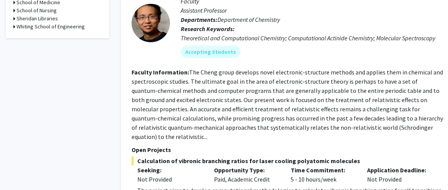
scroll to position [0, 12]
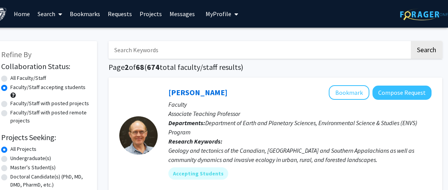
click at [234, 12] on icon "My profile dropdown to access profile and logout" at bounding box center [236, 14] width 4 height 6
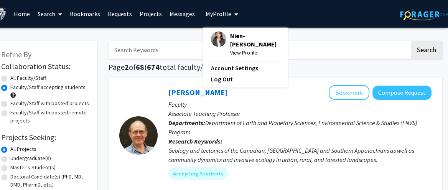
click at [233, 48] on span "View Profile" at bounding box center [255, 52] width 50 height 8
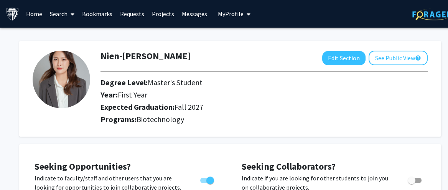
click at [35, 17] on link "Home" at bounding box center [34, 13] width 24 height 27
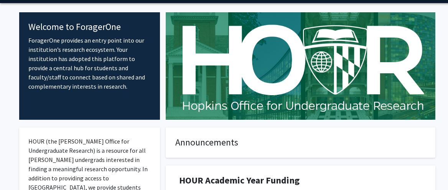
scroll to position [11, 0]
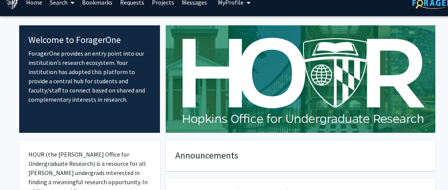
click at [67, 8] on link "Search" at bounding box center [62, 2] width 32 height 27
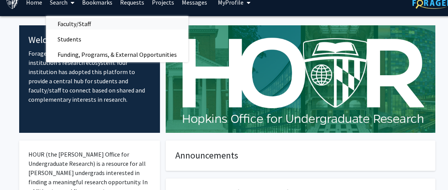
click at [76, 26] on span "Faculty/Staff" at bounding box center [74, 23] width 56 height 15
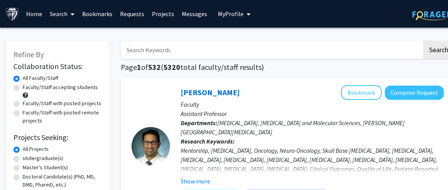
click at [23, 88] on label "Faculty/Staff accepting students" at bounding box center [60, 87] width 75 height 8
click at [23, 88] on input "Faculty/Staff accepting students" at bounding box center [25, 85] width 5 height 5
radio input "true"
click at [134, 11] on link "Requests" at bounding box center [132, 13] width 32 height 27
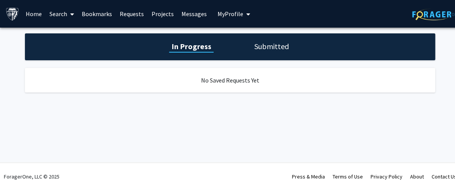
click at [164, 18] on link "Projects" at bounding box center [163, 13] width 30 height 27
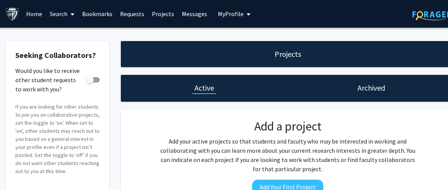
click at [187, 20] on link "Messages" at bounding box center [194, 13] width 33 height 27
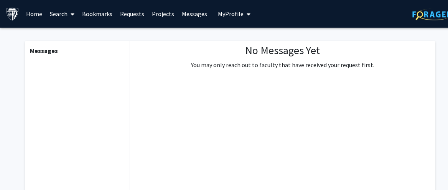
click at [229, 24] on button "My Profile" at bounding box center [233, 14] width 37 height 28
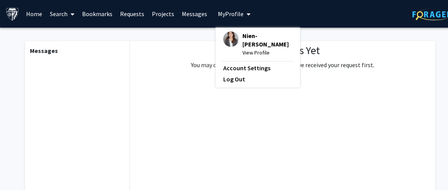
click at [18, 11] on img at bounding box center [12, 13] width 13 height 13
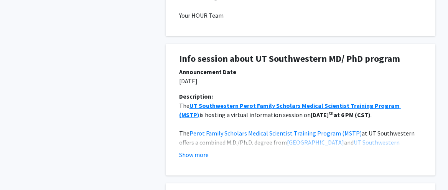
scroll to position [435, 0]
